Goal: Task Accomplishment & Management: Use online tool/utility

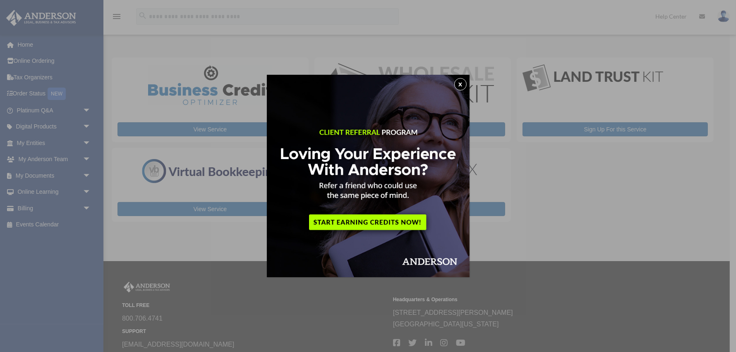
click at [457, 83] on button "x" at bounding box center [460, 84] width 12 height 12
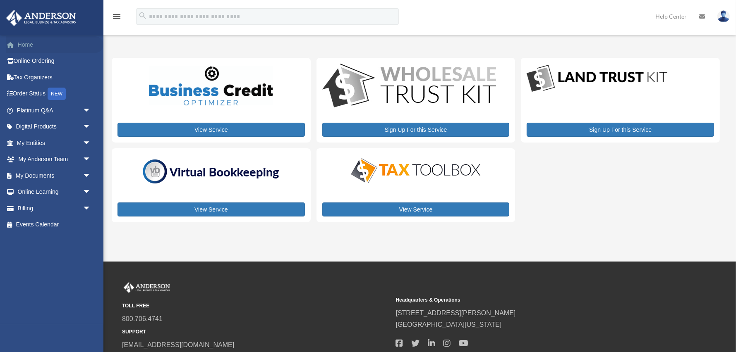
click at [28, 41] on link "Home" at bounding box center [55, 44] width 98 height 17
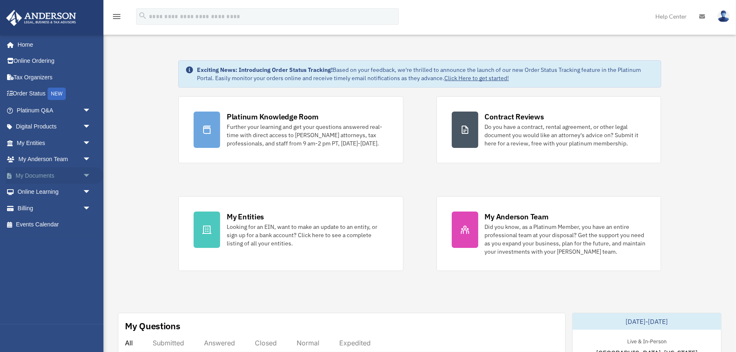
click at [86, 177] on span "arrow_drop_down" at bounding box center [91, 175] width 17 height 17
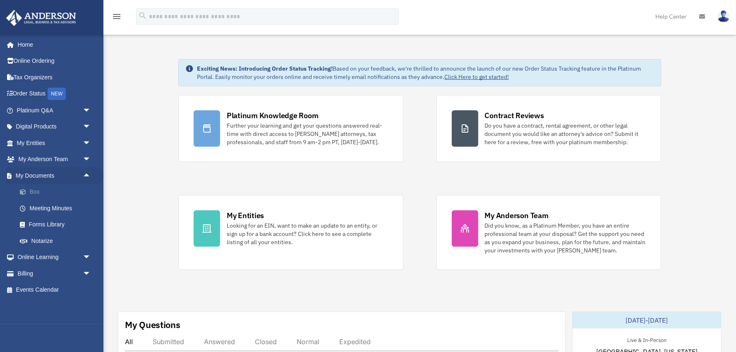
click at [50, 191] on link "Box" at bounding box center [58, 192] width 92 height 17
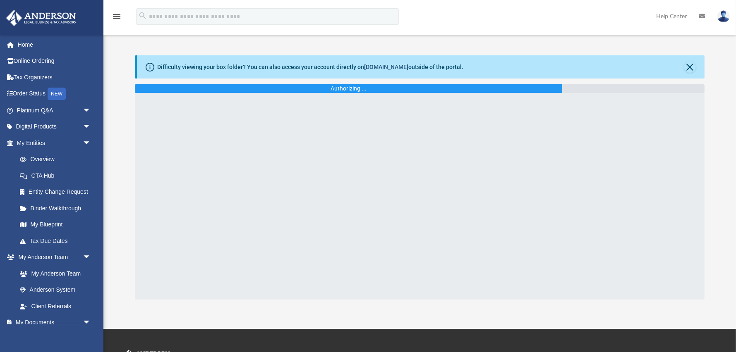
click at [382, 67] on link "[DOMAIN_NAME]" at bounding box center [386, 67] width 44 height 7
